Goal: Contribute content: Add original content to the website for others to see

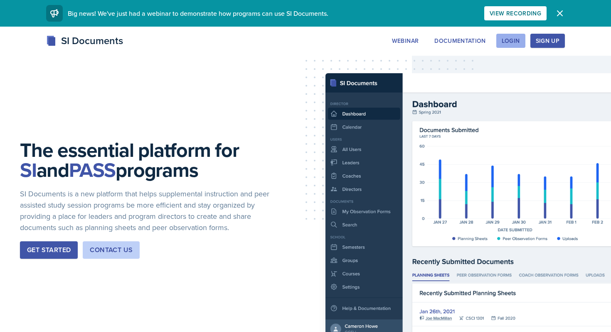
click at [509, 43] on div "Login" at bounding box center [511, 40] width 18 height 7
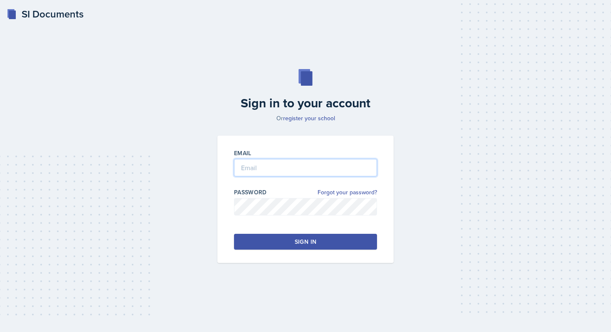
click at [329, 166] on input "email" at bounding box center [305, 167] width 143 height 17
click at [279, 168] on input "Mezayek" at bounding box center [305, 167] width 143 height 17
drag, startPoint x: 281, startPoint y: 173, endPoint x: 189, endPoint y: 171, distance: 91.4
click at [189, 172] on div "Sign in to your account Or register your school Email Mezayek Password Forgot y…" at bounding box center [305, 165] width 584 height 247
type input "[EMAIL_ADDRESS][DOMAIN_NAME]"
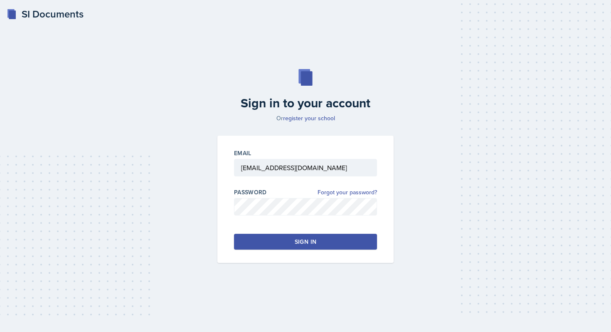
click at [269, 244] on button "Sign in" at bounding box center [305, 242] width 143 height 16
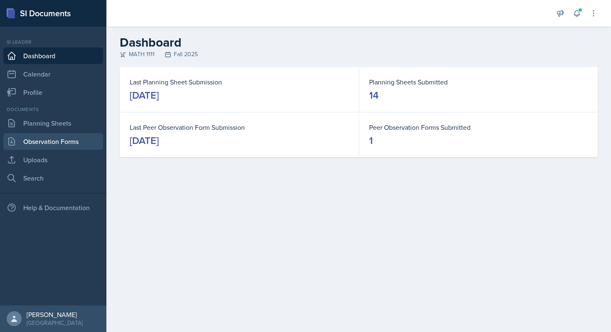
click at [63, 142] on link "Observation Forms" at bounding box center [53, 141] width 100 height 17
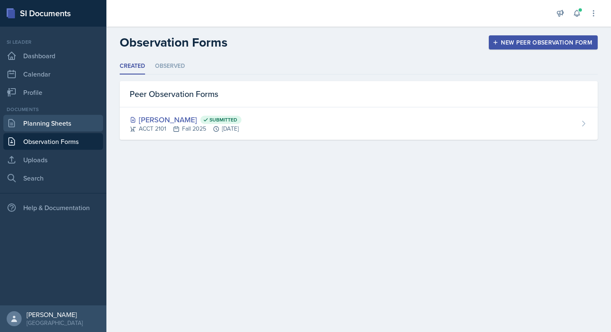
click at [72, 121] on link "Planning Sheets" at bounding box center [53, 123] width 100 height 17
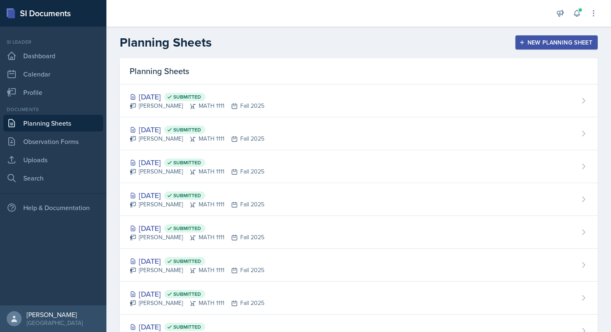
click at [568, 45] on div "New Planning Sheet" at bounding box center [556, 42] width 71 height 7
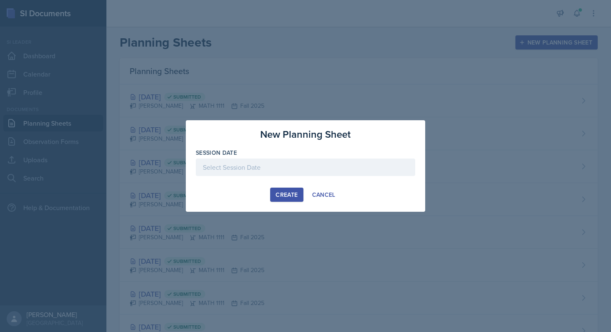
click at [325, 178] on div at bounding box center [305, 180] width 219 height 8
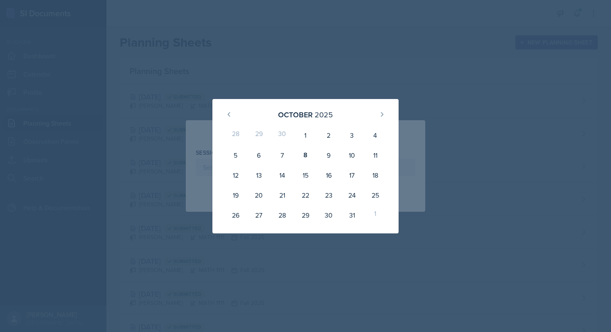
click at [373, 22] on div at bounding box center [305, 166] width 611 height 332
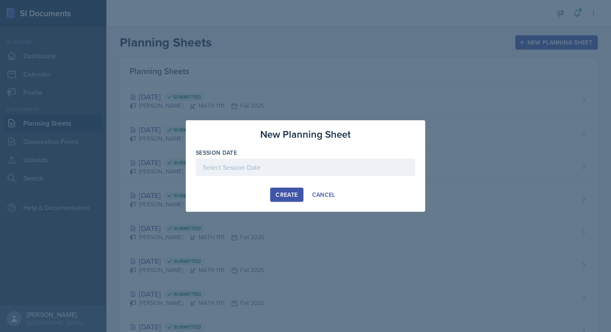
click at [575, 79] on div at bounding box center [305, 166] width 611 height 332
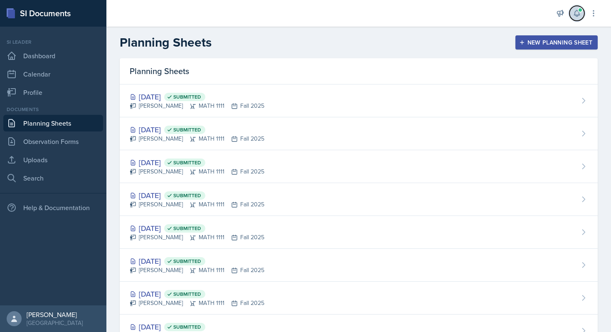
click at [583, 13] on button at bounding box center [576, 13] width 15 height 15
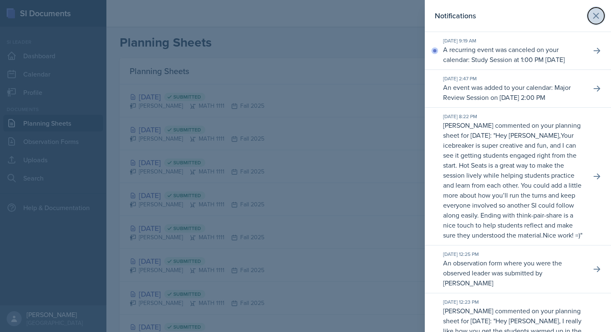
click at [595, 18] on icon at bounding box center [596, 16] width 10 height 10
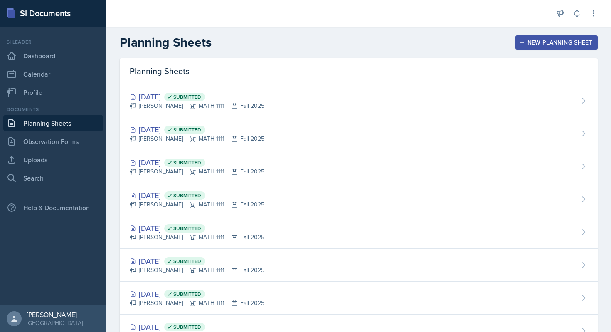
click at [554, 45] on div "New Planning Sheet" at bounding box center [556, 42] width 71 height 7
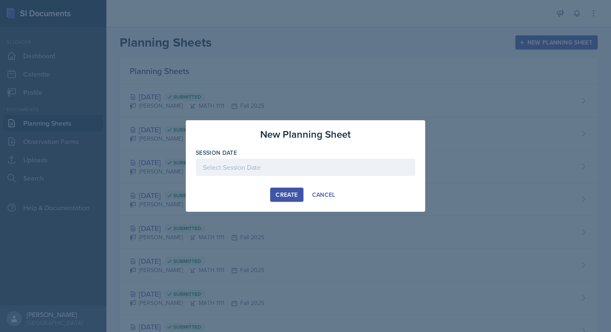
click at [334, 170] on div at bounding box center [305, 166] width 219 height 17
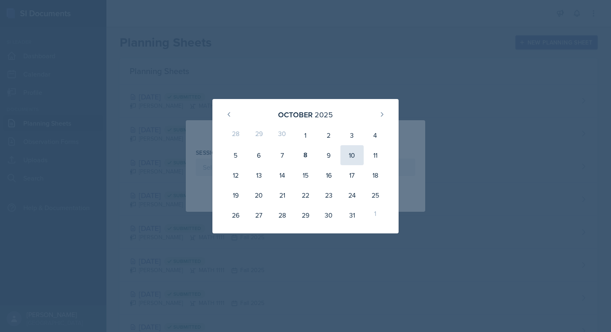
click at [353, 154] on div "10" at bounding box center [351, 155] width 23 height 20
type input "[DATE]"
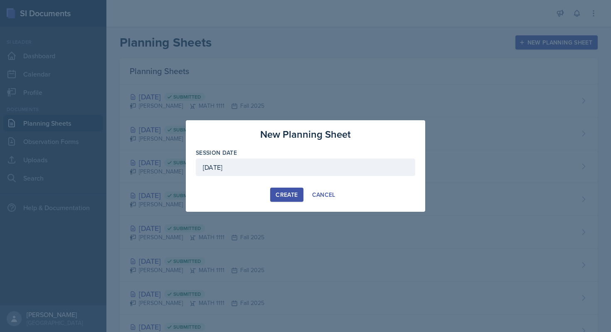
click at [293, 191] on div "Create" at bounding box center [286, 194] width 22 height 7
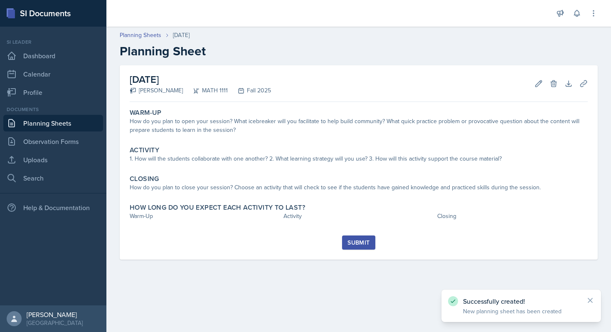
click at [295, 141] on div "Warm-Up How do you plan to open your session? What icebreaker will you facilita…" at bounding box center [359, 170] width 458 height 130
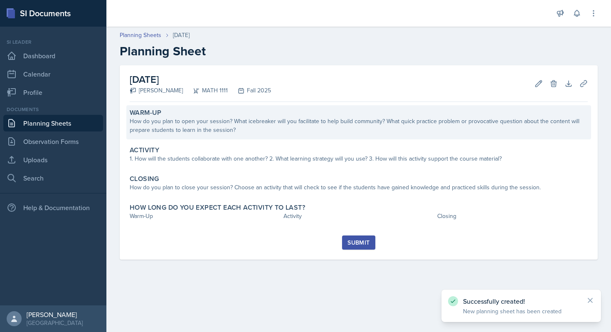
click at [289, 133] on div "How do you plan to open your session? What icebreaker will you facilitate to he…" at bounding box center [359, 125] width 458 height 17
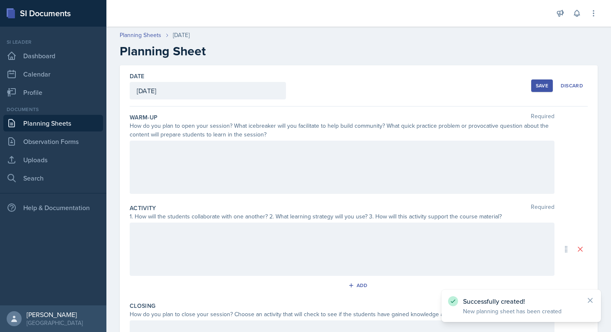
click at [277, 152] on div at bounding box center [342, 166] width 425 height 53
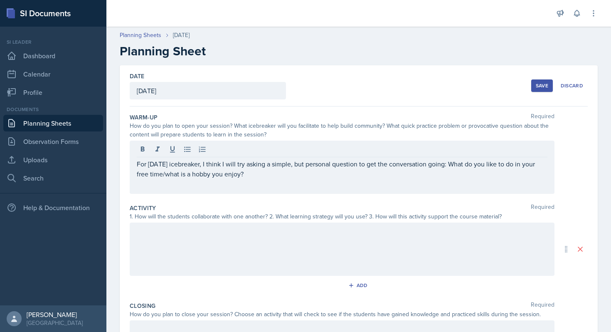
click at [264, 182] on div "For [DATE] icebreaker, I think I will try asking a simple, but personal questio…" at bounding box center [342, 166] width 425 height 53
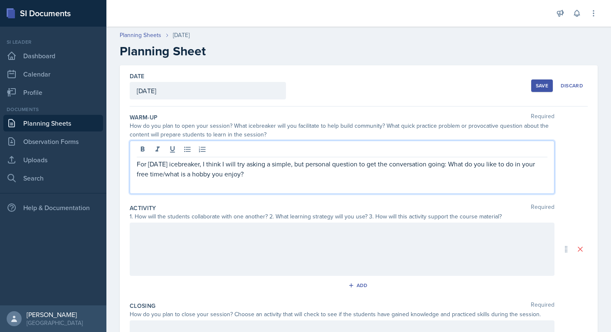
click at [256, 174] on p "For [DATE] icebreaker, I think I will try asking a simple, but personal questio…" at bounding box center [342, 169] width 411 height 20
drag, startPoint x: 550, startPoint y: 174, endPoint x: 475, endPoint y: 178, distance: 75.3
click at [475, 178] on div "For [DATE] icebreaker, I think I will try asking a simple, but personal questio…" at bounding box center [342, 166] width 425 height 53
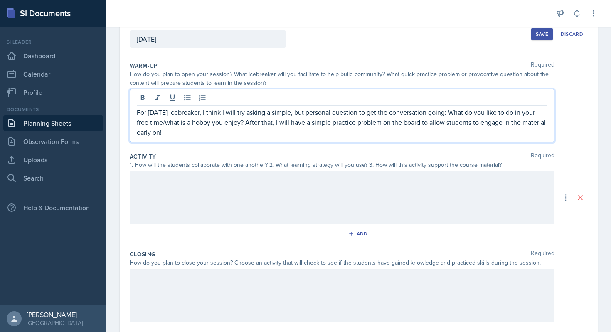
click at [298, 204] on div at bounding box center [342, 197] width 425 height 53
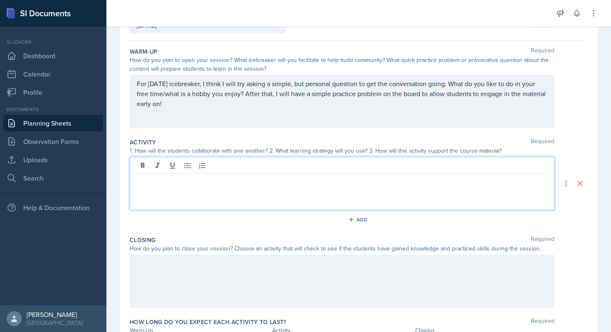
scroll to position [66, 0]
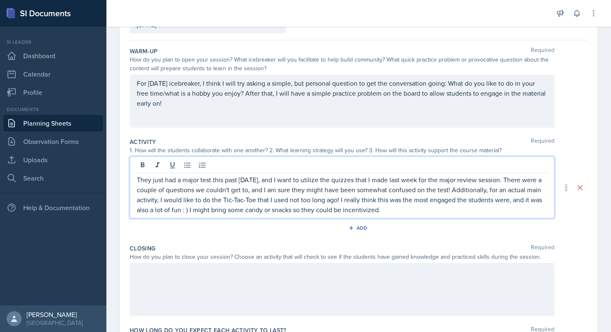
click at [432, 206] on p "They just had a major test this past [DATE], and I want to utilize the quizzes …" at bounding box center [342, 195] width 411 height 40
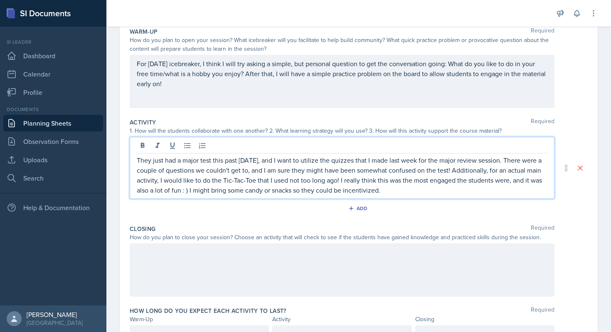
scroll to position [94, 0]
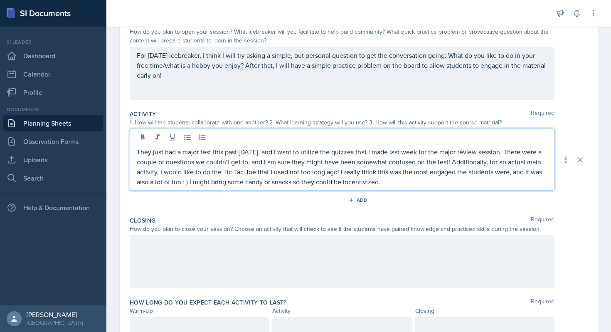
click at [401, 251] on div at bounding box center [342, 261] width 425 height 53
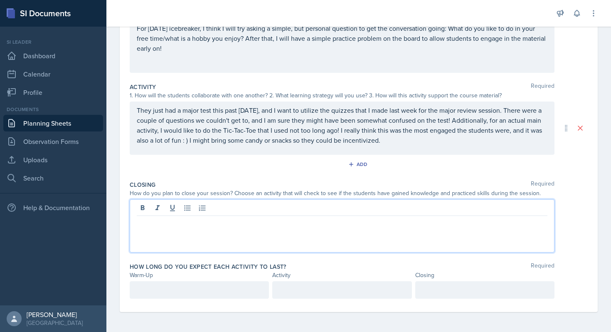
scroll to position [112, 0]
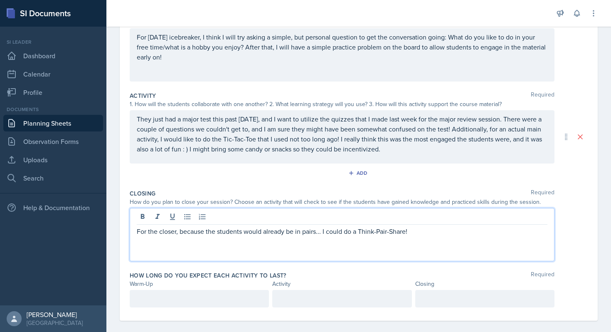
click at [189, 302] on div at bounding box center [199, 298] width 139 height 17
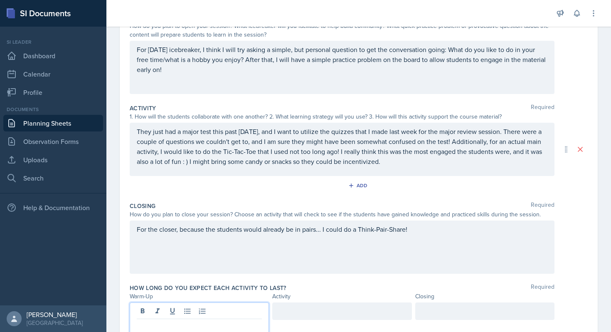
scroll to position [97, 0]
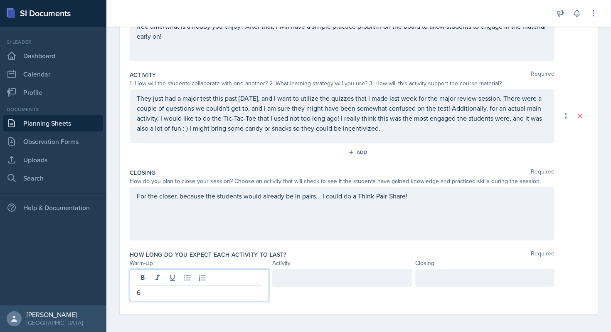
click at [353, 269] on div at bounding box center [341, 277] width 139 height 17
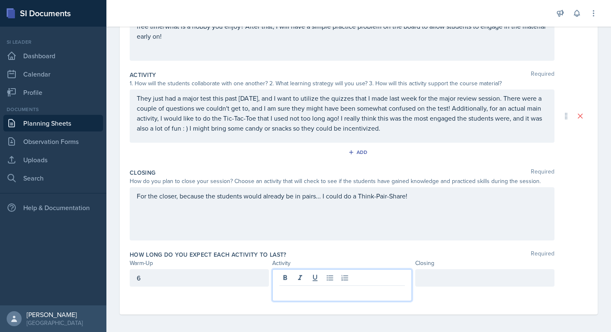
scroll to position [135, 0]
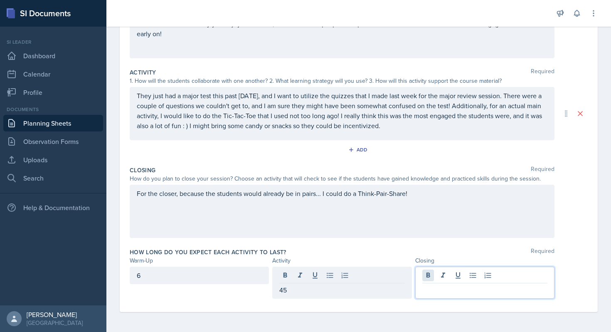
click at [429, 280] on div at bounding box center [484, 282] width 139 height 32
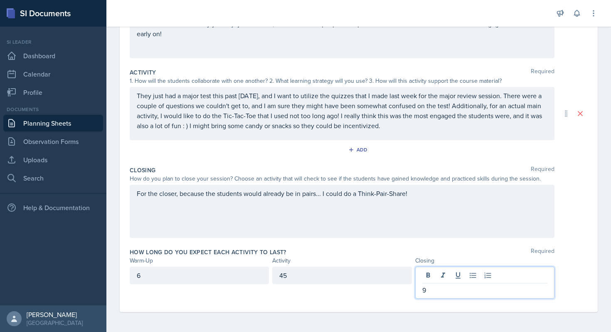
click at [381, 247] on div "How long do you expect each activity to last? Required Warm-Up Activity Closing…" at bounding box center [359, 274] width 458 height 61
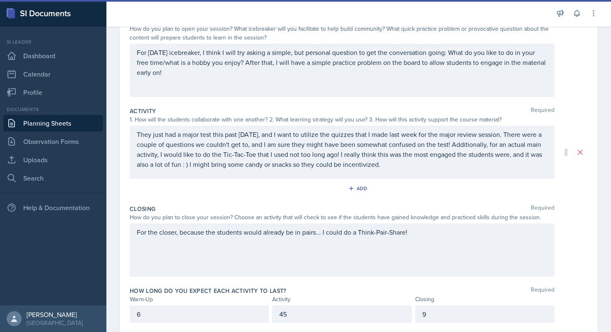
scroll to position [121, 0]
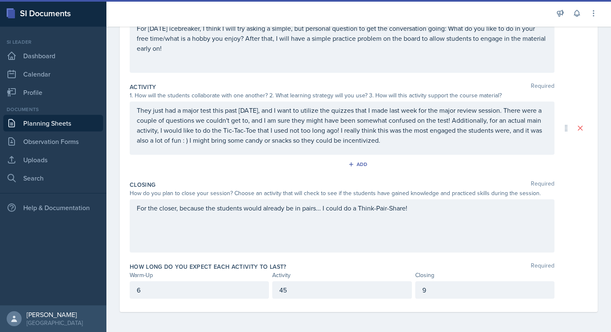
click at [185, 290] on div "6" at bounding box center [199, 289] width 139 height 17
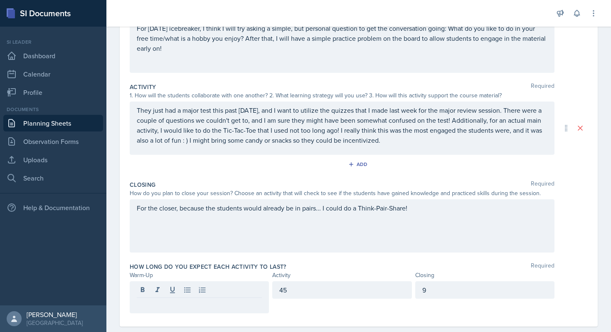
click at [334, 295] on div "45" at bounding box center [341, 289] width 139 height 17
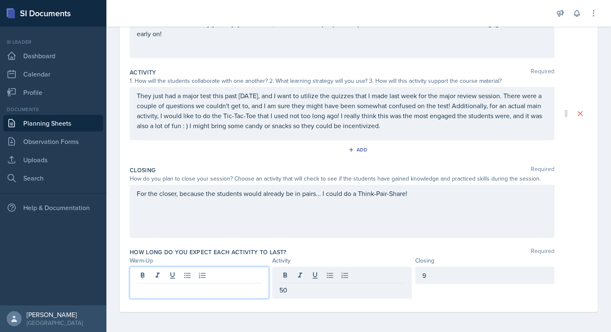
click at [165, 275] on div at bounding box center [199, 282] width 139 height 32
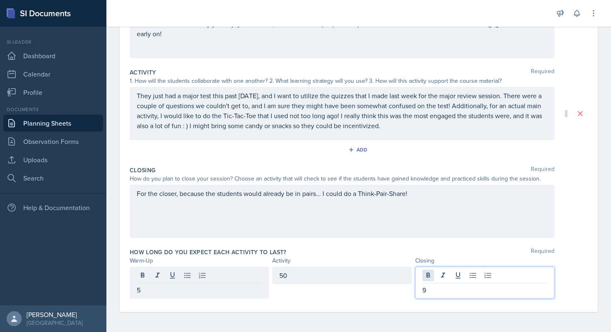
click at [430, 272] on div "9" at bounding box center [484, 282] width 139 height 32
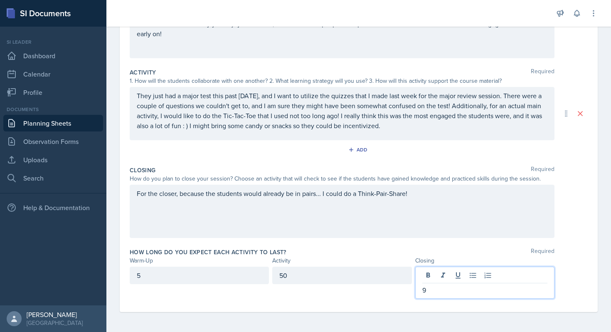
click at [455, 285] on p "9" at bounding box center [484, 290] width 125 height 10
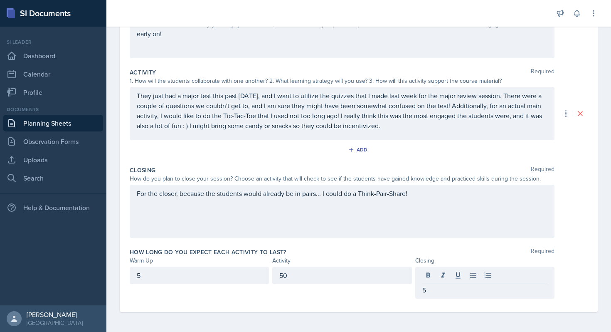
click at [316, 282] on div "50" at bounding box center [341, 274] width 139 height 17
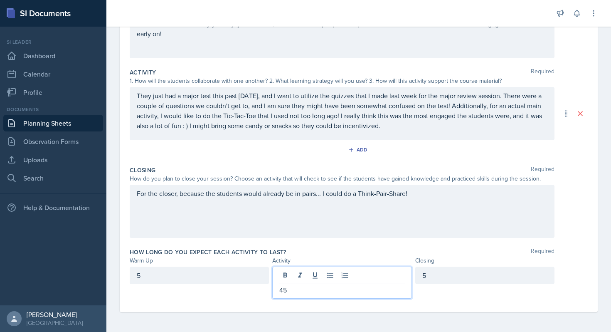
click at [177, 276] on div "5" at bounding box center [199, 274] width 139 height 17
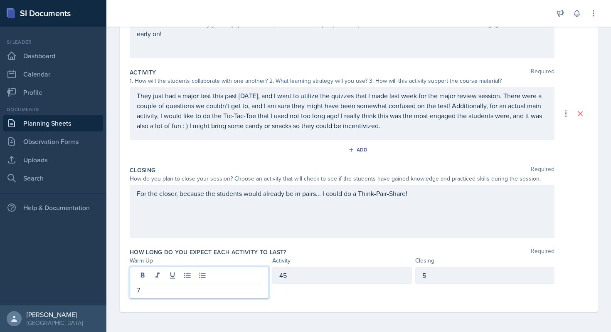
click at [475, 276] on div "5" at bounding box center [484, 274] width 139 height 17
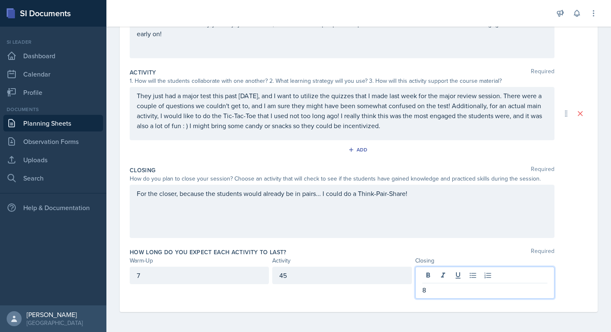
click at [409, 225] on div "For the closer, because the students would already be in pairs... I could do a …" at bounding box center [342, 210] width 425 height 53
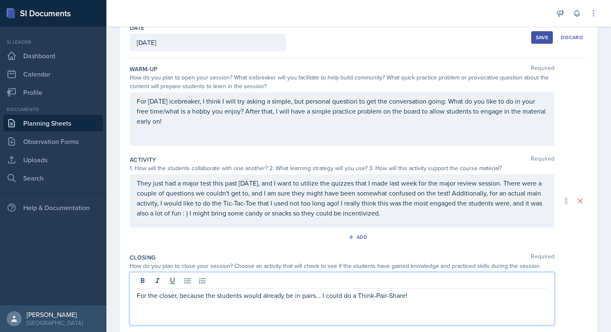
scroll to position [0, 0]
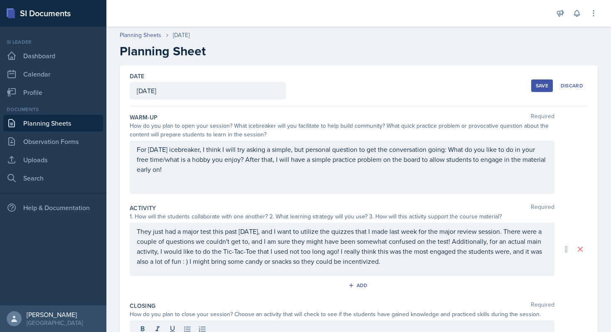
click at [540, 86] on div "Save" at bounding box center [542, 85] width 12 height 7
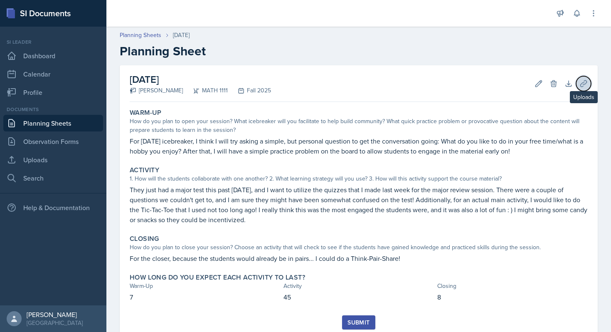
click at [584, 87] on icon at bounding box center [583, 83] width 8 height 8
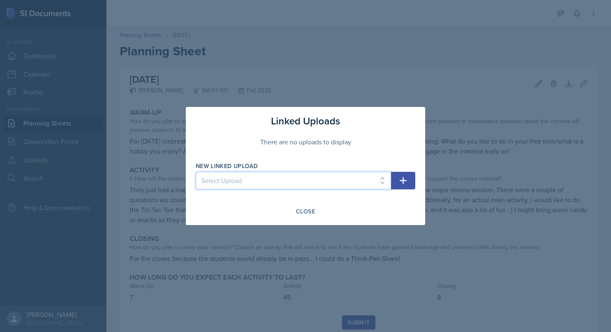
click at [313, 177] on select "Select Upload SI Mock Session PowerPoint [DATE] ([DATE]) POWERPOINT Jeapordy fo…" at bounding box center [293, 180] width 195 height 17
click at [252, 177] on select "Select Upload SI Mock Session PowerPoint [DATE] ([DATE]) POWERPOINT Jeapordy fo…" at bounding box center [293, 180] width 195 height 17
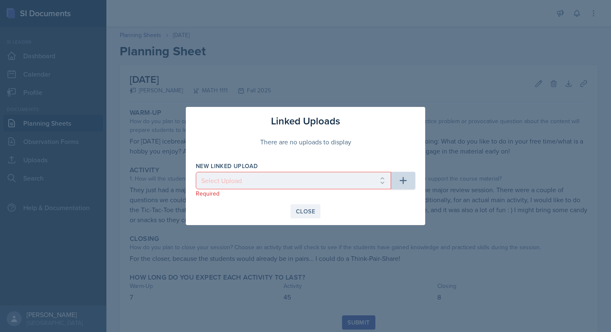
click at [302, 214] on div "Close" at bounding box center [305, 211] width 19 height 7
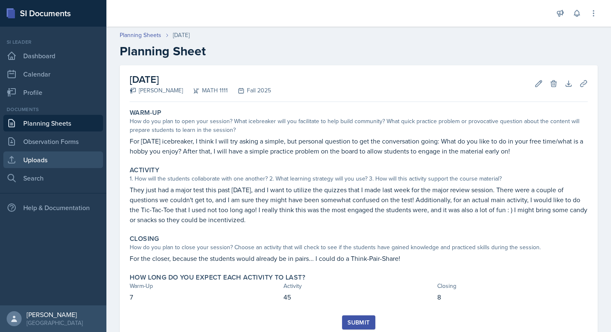
click at [49, 157] on link "Uploads" at bounding box center [53, 159] width 100 height 17
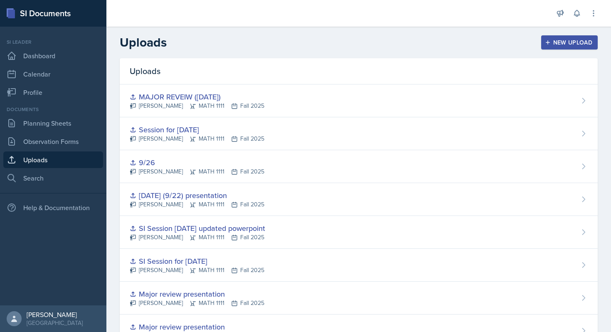
click at [567, 46] on div "New Upload" at bounding box center [569, 42] width 46 height 7
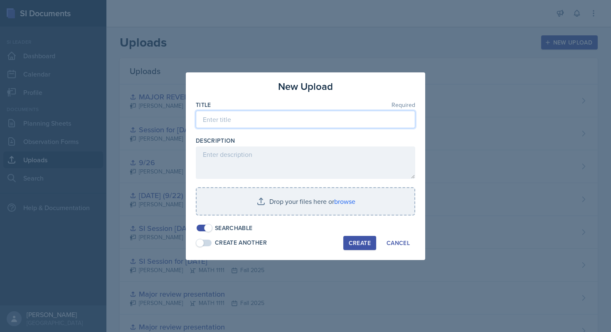
click at [250, 116] on input at bounding box center [305, 119] width 219 height 17
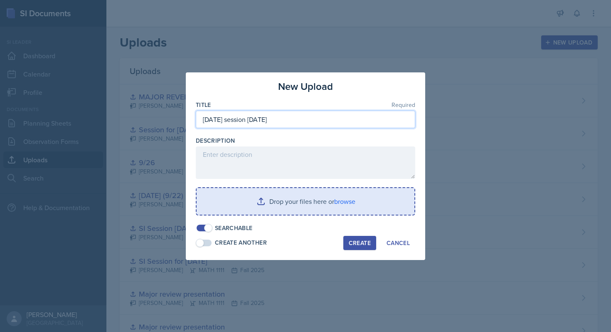
type input "[DATE] session [DATE]"
click at [303, 194] on input "file" at bounding box center [306, 201] width 218 height 27
click at [335, 202] on input "file" at bounding box center [306, 201] width 218 height 27
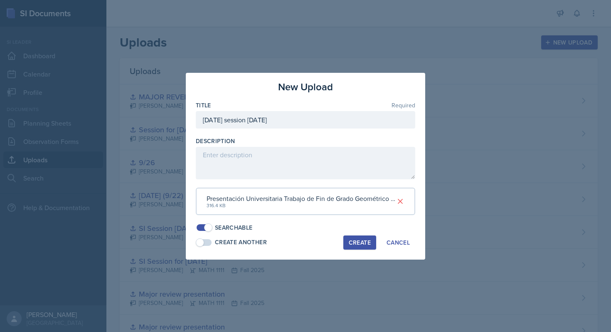
click at [352, 237] on button "Create" at bounding box center [359, 242] width 33 height 14
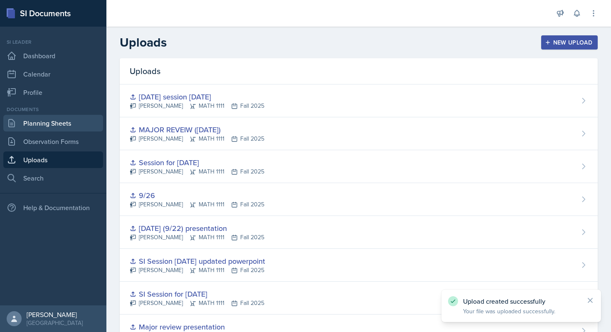
click at [74, 126] on link "Planning Sheets" at bounding box center [53, 123] width 100 height 17
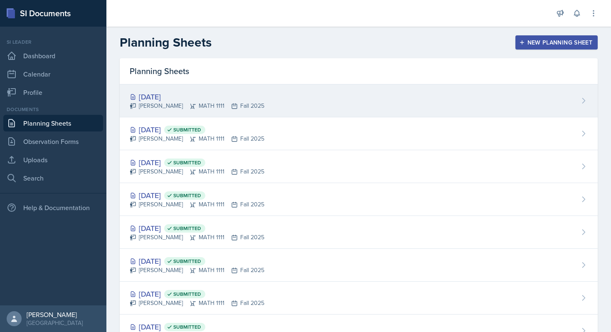
click at [276, 99] on div "[DATE] [PERSON_NAME] MATH 1111 Fall 2025" at bounding box center [359, 100] width 478 height 33
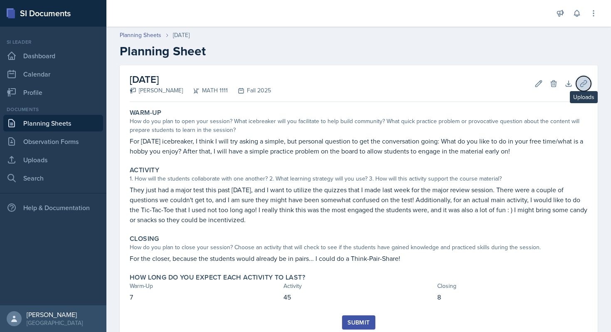
click at [583, 80] on icon at bounding box center [583, 83] width 8 height 8
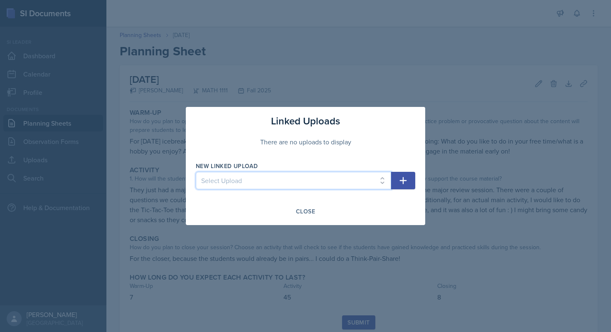
click at [329, 185] on select "Select Upload SI Mock Session PowerPoint [DATE] ([DATE]) POWERPOINT Jeapordy fo…" at bounding box center [293, 180] width 195 height 17
select select "992ce1b9-4892-4e0c-bdad-38254e12449f"
click at [196, 172] on select "Select Upload SI Mock Session PowerPoint [DATE] ([DATE]) POWERPOINT Jeapordy fo…" at bounding box center [293, 180] width 195 height 17
click at [403, 184] on icon "button" at bounding box center [403, 180] width 10 height 10
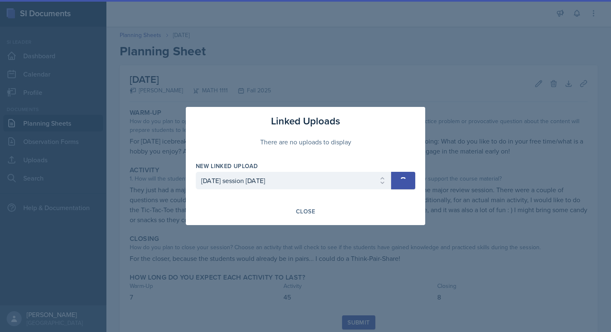
select select
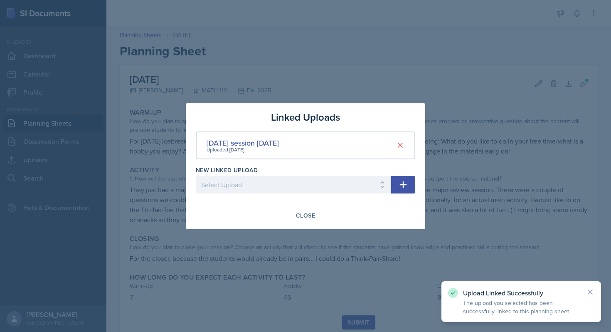
click at [380, 308] on div at bounding box center [305, 166] width 611 height 332
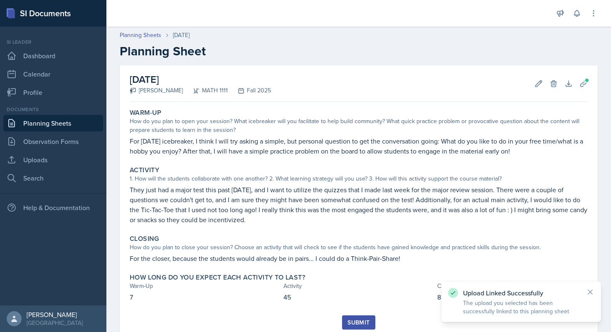
click at [360, 324] on div "Submit" at bounding box center [358, 322] width 22 height 7
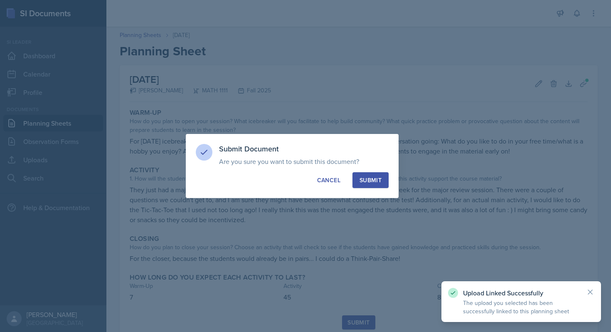
click at [366, 177] on div "Submit" at bounding box center [370, 180] width 22 height 8
